Goal: Information Seeking & Learning: Learn about a topic

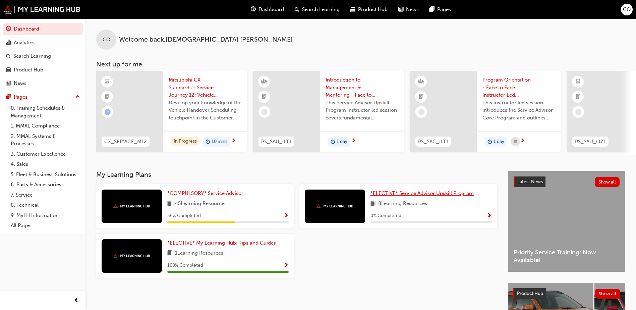
click at [408, 196] on span "*ELECTIVE* Service Advisor Upskill Program" at bounding box center [421, 193] width 103 height 6
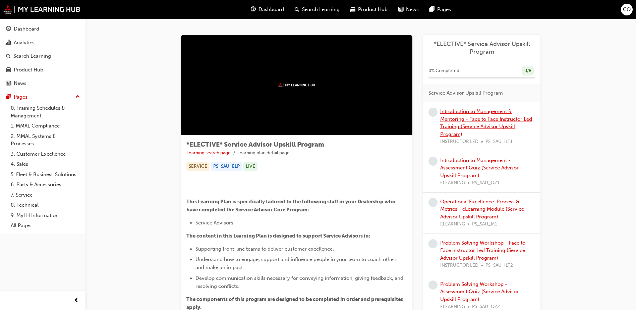
click at [478, 120] on link "Introduction to Management & Mentoring - Face to Face Instructor Led Training (…" at bounding box center [486, 122] width 92 height 29
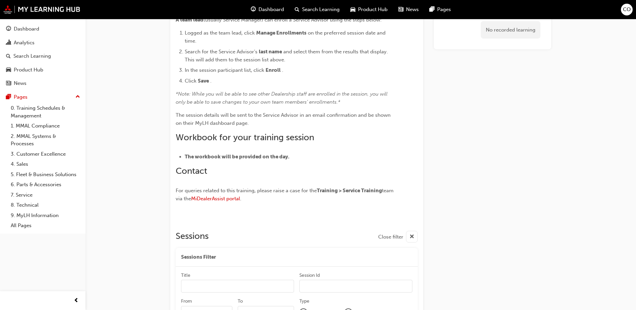
scroll to position [415, 0]
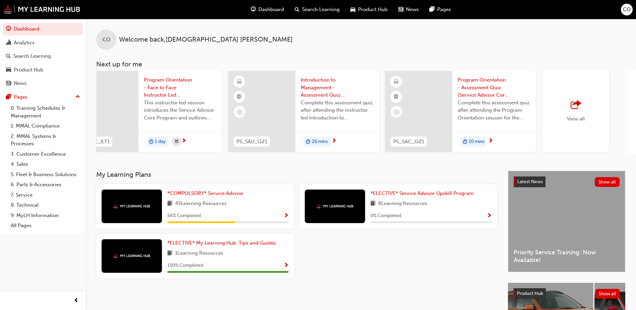
scroll to position [0, 374]
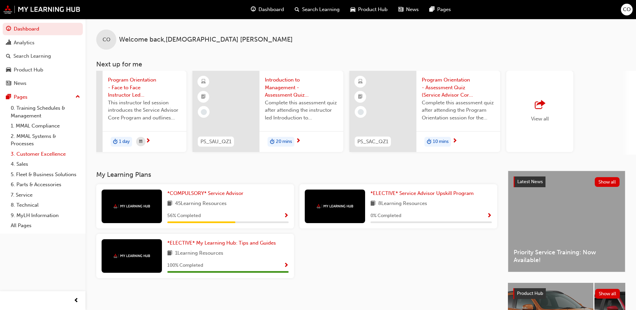
click at [41, 152] on link "3. Customer Excellence" at bounding box center [45, 154] width 75 height 10
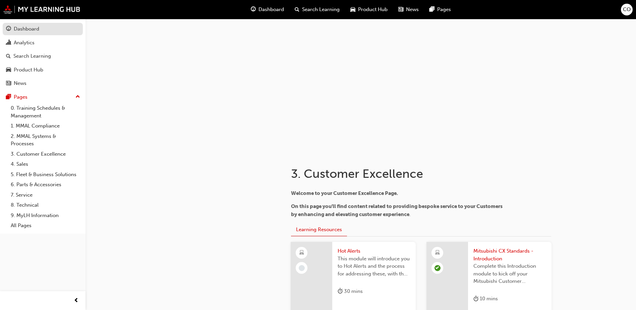
click at [30, 31] on div "Dashboard" at bounding box center [26, 29] width 25 height 8
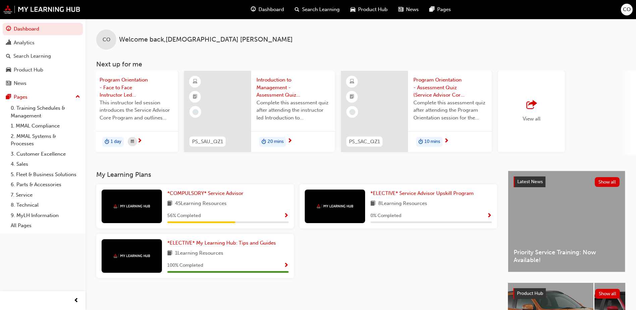
scroll to position [0, 400]
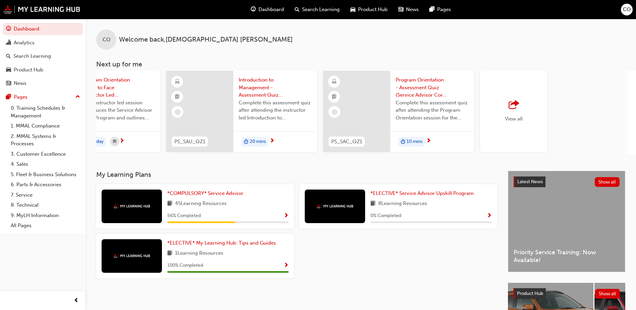
click at [512, 114] on div "View all" at bounding box center [514, 111] width 18 height 22
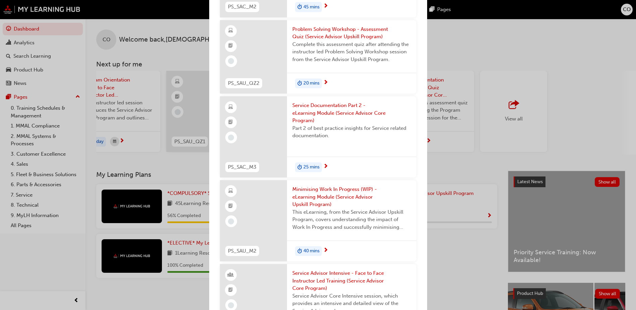
scroll to position [737, 0]
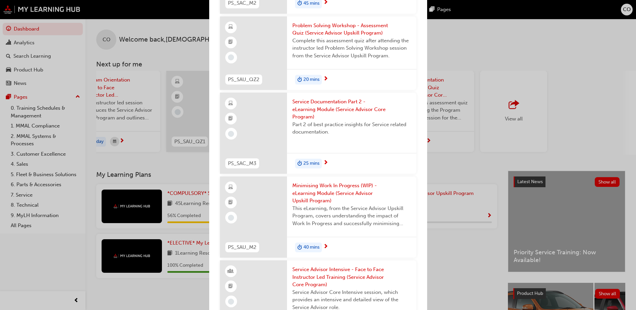
click at [319, 121] on span "Service Documentation Part 2 - eLearning Module (Service Advisor Core Program)" at bounding box center [351, 109] width 119 height 23
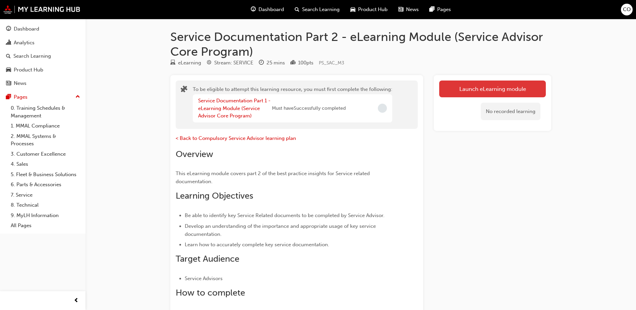
click at [488, 89] on button "Launch eLearning module" at bounding box center [492, 88] width 107 height 17
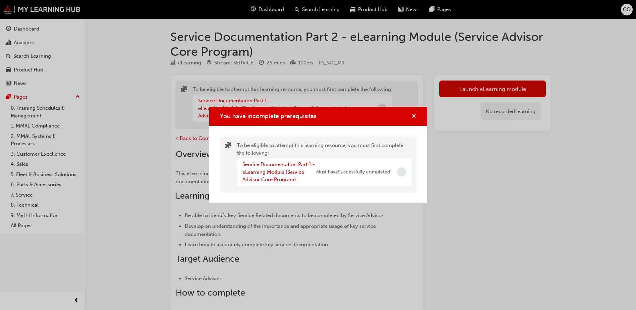
click at [412, 116] on span "cross-icon" at bounding box center [413, 117] width 5 height 6
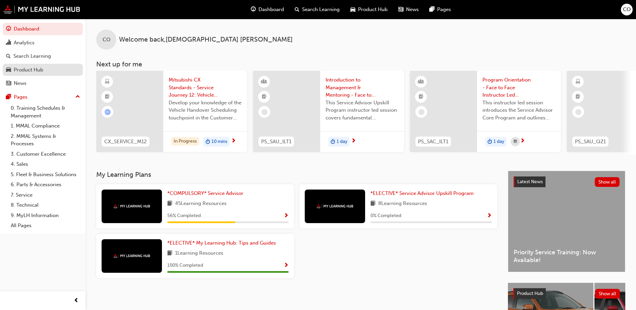
click at [32, 71] on div "Product Hub" at bounding box center [28, 70] width 29 height 8
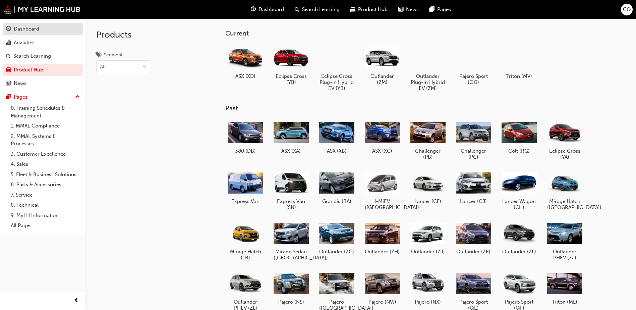
click at [29, 29] on div "Dashboard" at bounding box center [26, 29] width 25 height 8
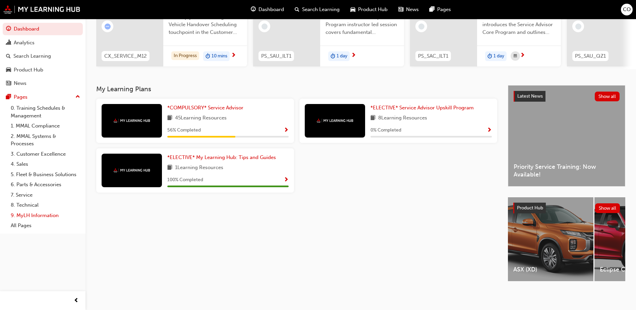
click at [38, 216] on link "9. MyLH Information" at bounding box center [45, 215] width 75 height 10
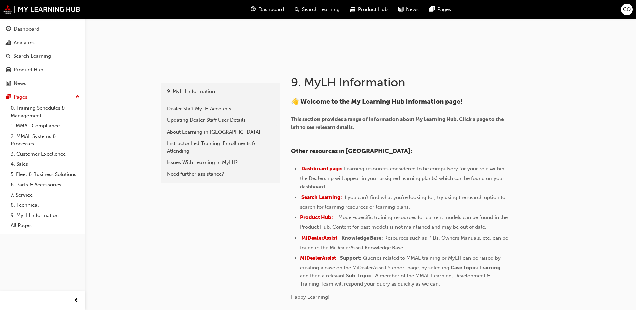
scroll to position [101, 0]
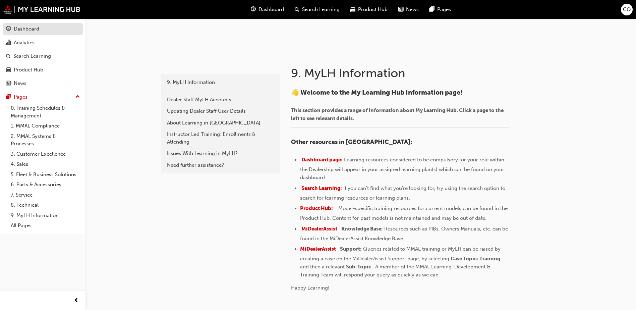
click at [27, 30] on div "Dashboard" at bounding box center [26, 29] width 25 height 8
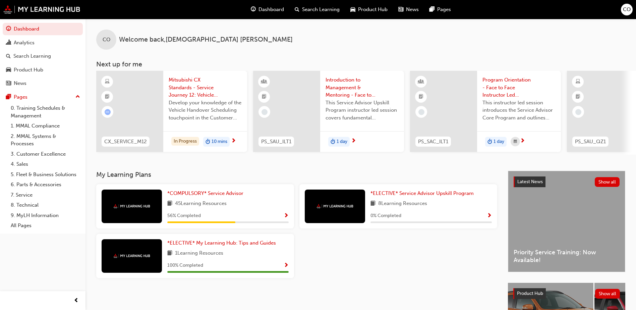
click at [194, 90] on span "Mitsubishi CX Standards - Service Journey 12: Vehicle Handover Scheduling" at bounding box center [205, 87] width 73 height 23
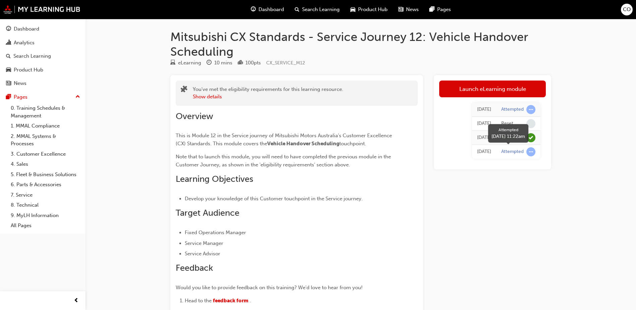
click at [529, 152] on span "learningRecordVerb_ATTEMPT-icon" at bounding box center [530, 151] width 9 height 9
click at [18, 28] on div "Dashboard" at bounding box center [26, 29] width 25 height 8
